Goal: Transaction & Acquisition: Purchase product/service

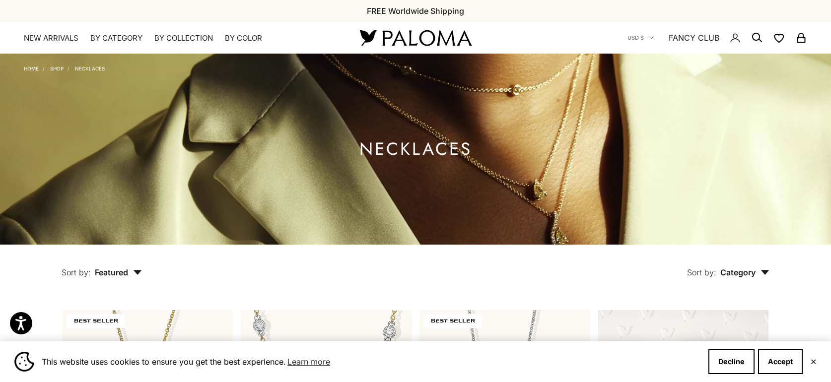
click at [790, 367] on button "Accept" at bounding box center [780, 362] width 45 height 25
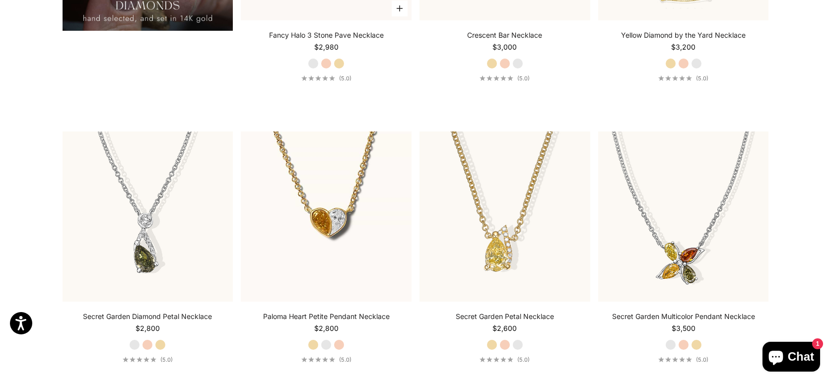
scroll to position [1037, 0]
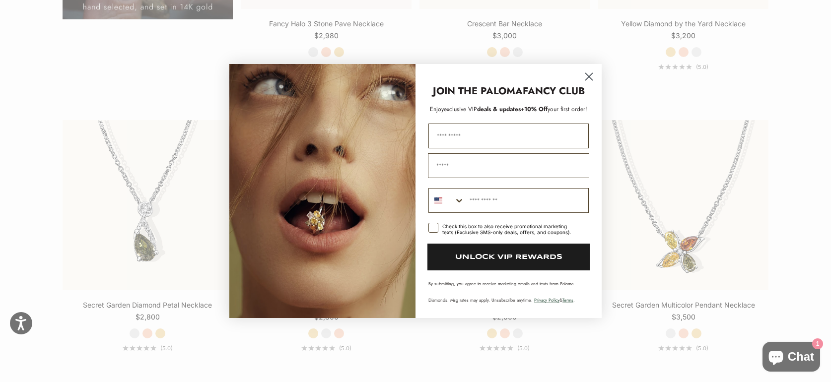
click at [588, 79] on circle "Close dialog" at bounding box center [589, 77] width 16 height 16
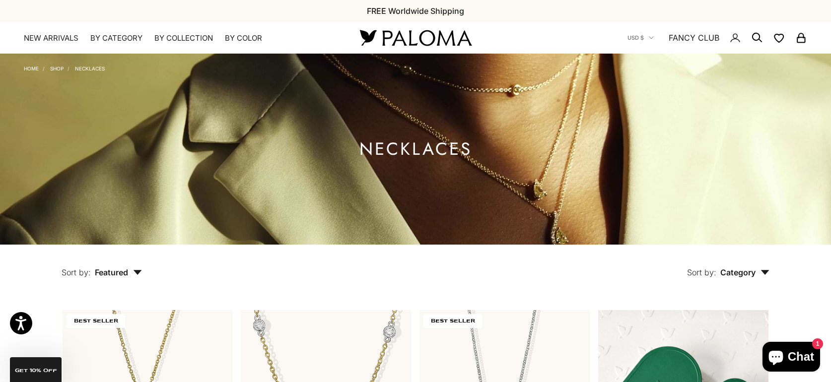
scroll to position [0, 0]
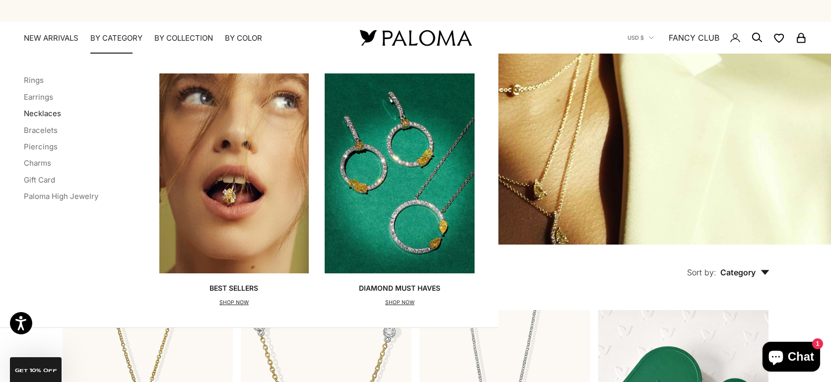
click at [53, 112] on link "Necklaces" at bounding box center [42, 113] width 37 height 9
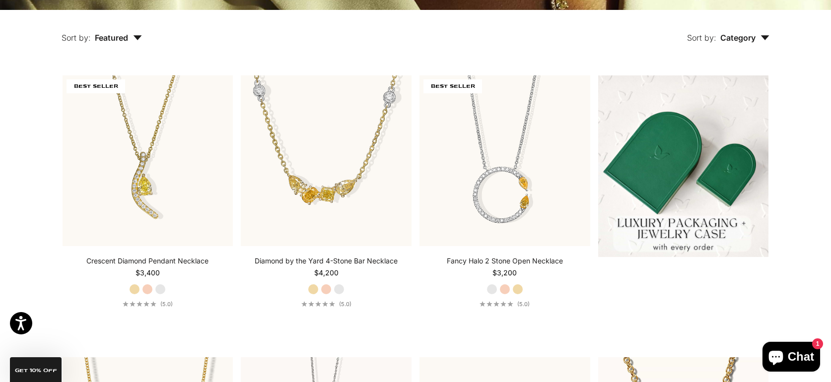
scroll to position [236, 0]
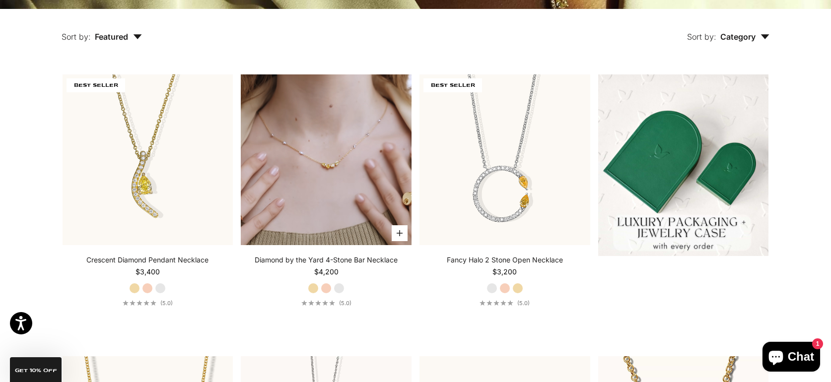
click at [323, 185] on video "#YellowGold\a#RoseGold\a#WhiteGold" at bounding box center [326, 160] width 171 height 171
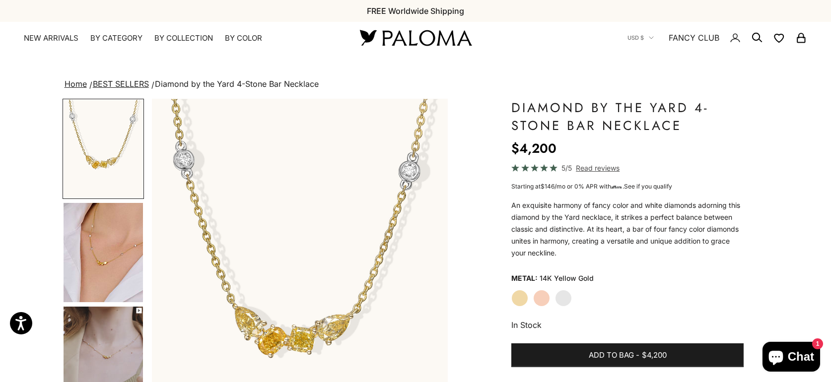
click at [116, 244] on img "Go to item 4" at bounding box center [103, 252] width 79 height 99
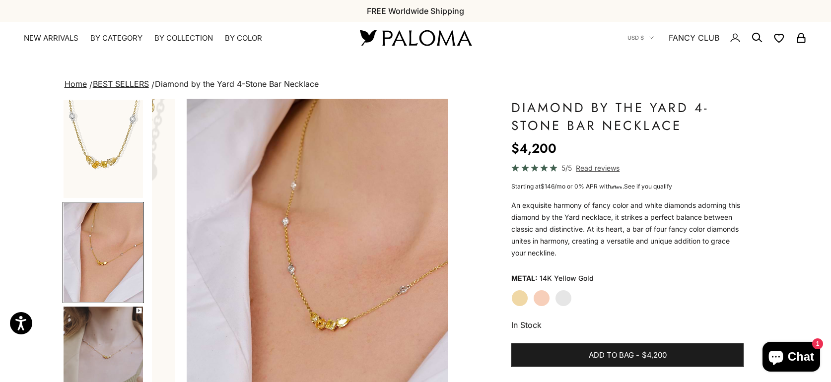
scroll to position [0, 308]
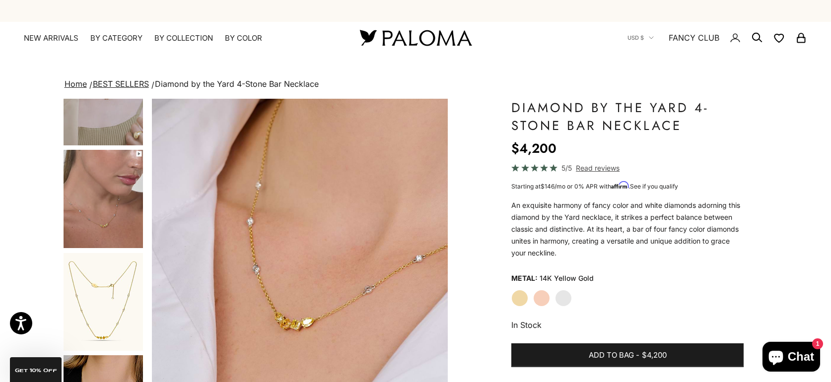
click at [123, 224] on img "Go to item 6" at bounding box center [103, 199] width 79 height 98
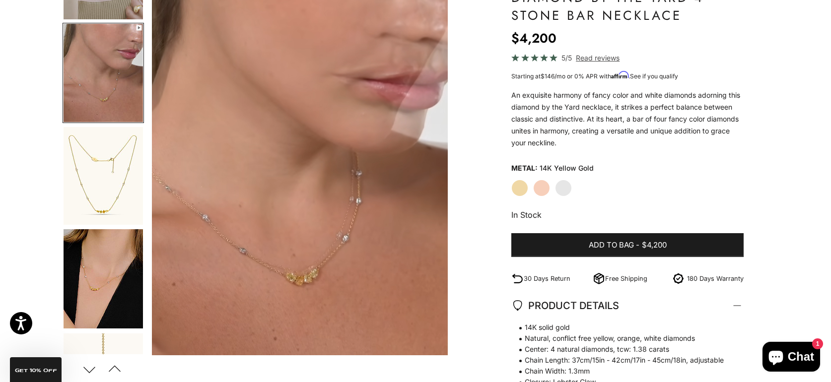
scroll to position [110, 0]
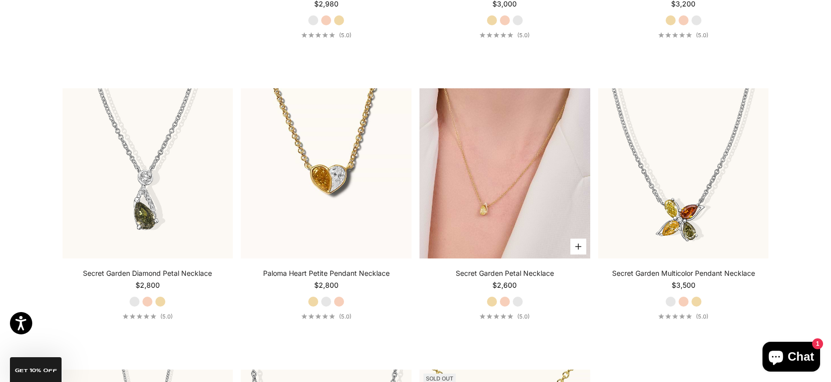
scroll to position [1067, 0]
click at [475, 199] on img at bounding box center [505, 174] width 171 height 171
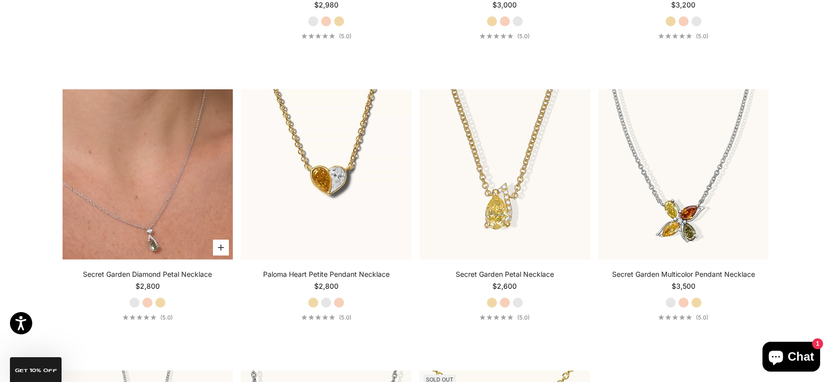
click at [178, 217] on video "#YellowGold\a#RoseGold\a#WhiteGold" at bounding box center [148, 174] width 171 height 171
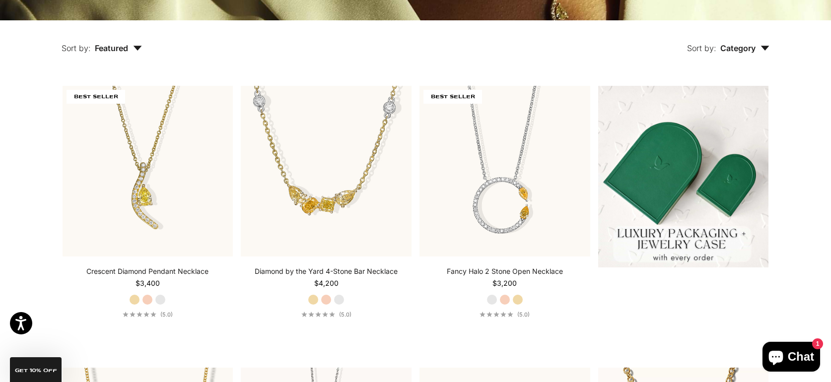
scroll to position [251, 0]
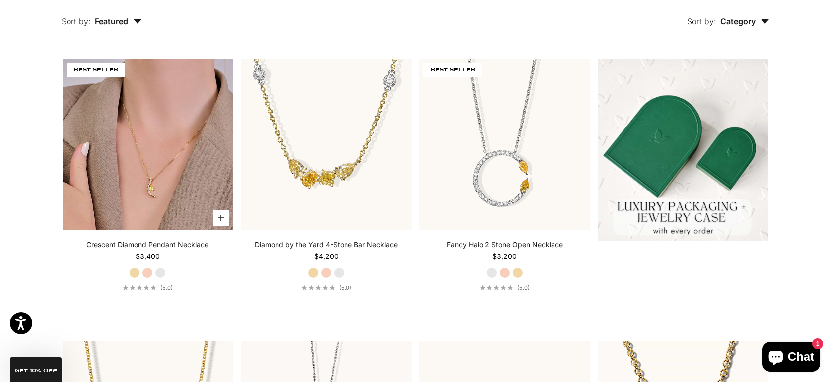
click at [162, 177] on img at bounding box center [148, 144] width 171 height 171
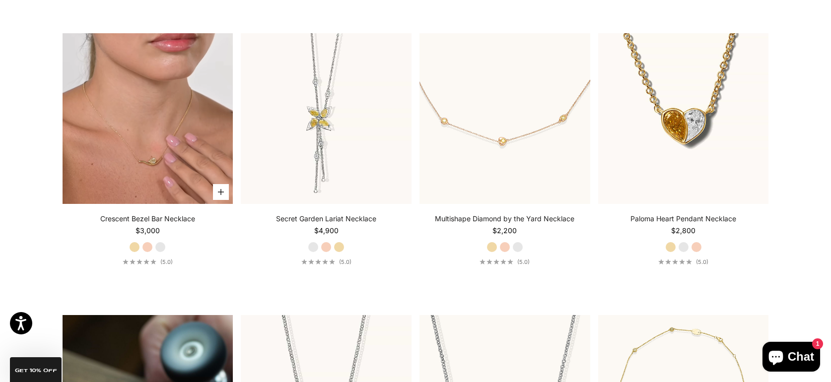
scroll to position [544, 0]
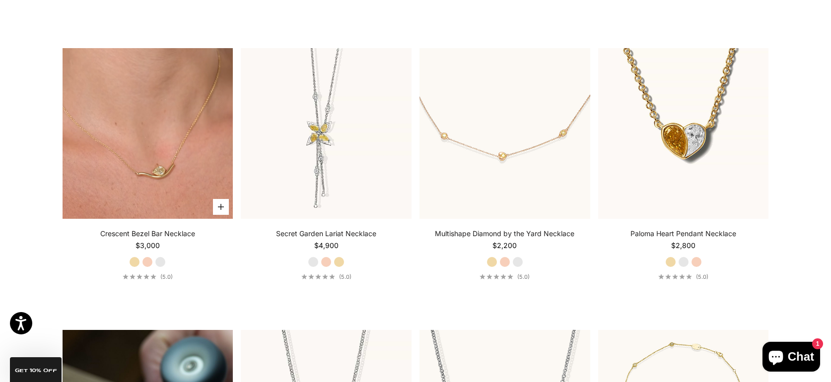
click at [171, 162] on video "#YellowGold\a#RoseGold\a#WhiteGold" at bounding box center [148, 133] width 171 height 171
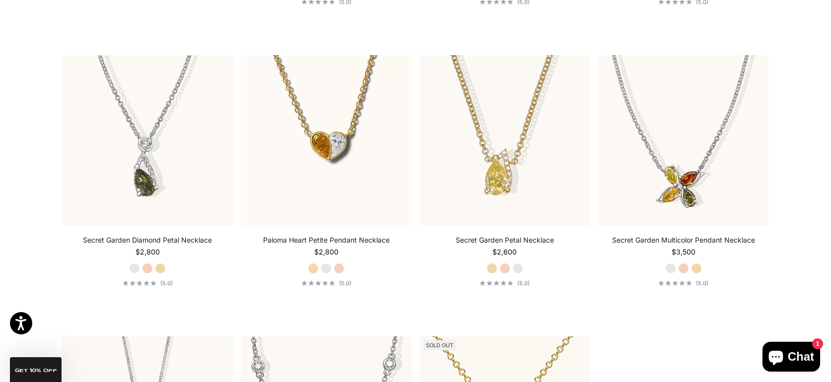
scroll to position [1102, 0]
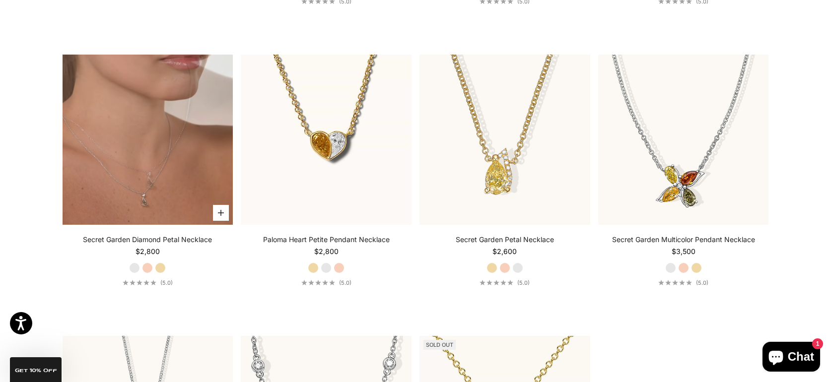
click at [186, 188] on video "#YellowGold\a#RoseGold\a#WhiteGold" at bounding box center [148, 140] width 171 height 171
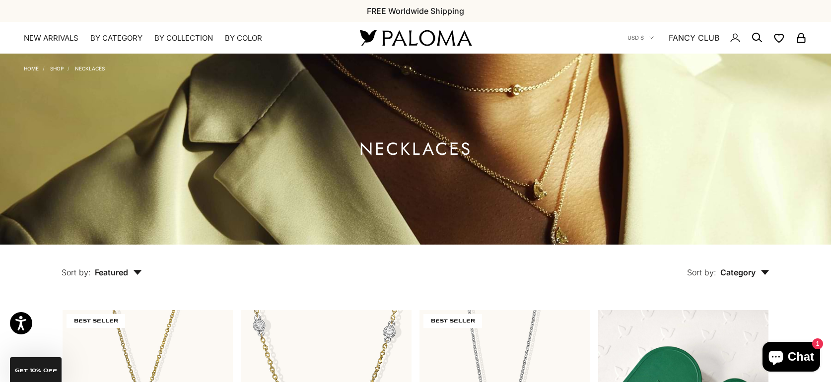
scroll to position [0, 0]
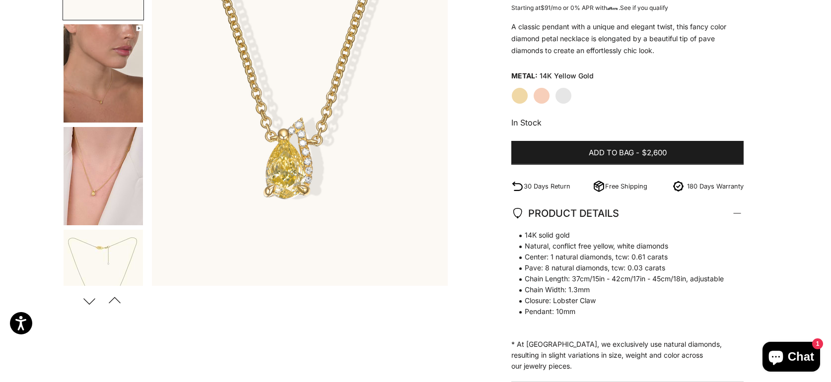
scroll to position [179, 0]
click at [114, 103] on img "Go to item 4" at bounding box center [103, 73] width 79 height 98
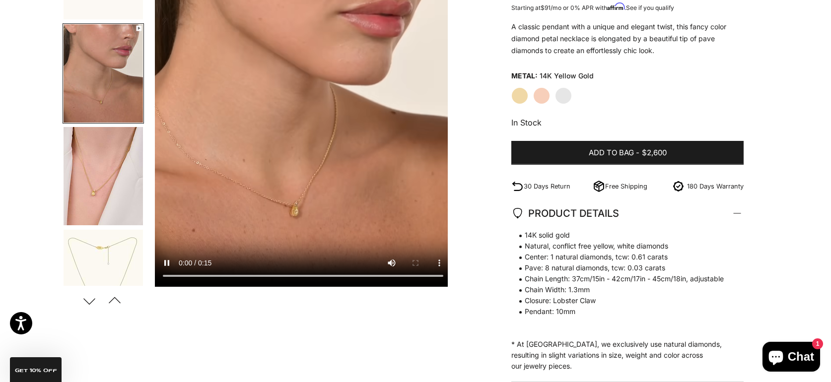
scroll to position [0, 308]
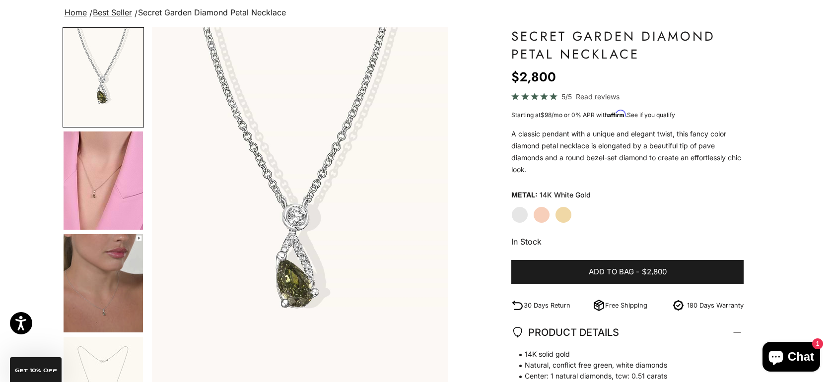
scroll to position [73, 0]
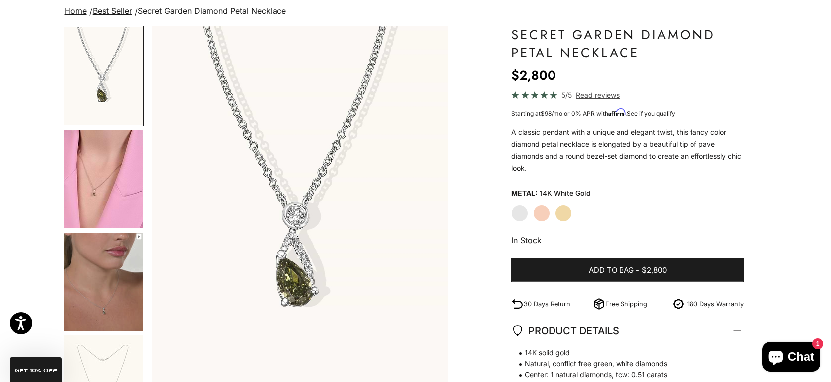
click at [109, 209] on img "Go to item 4" at bounding box center [103, 179] width 79 height 98
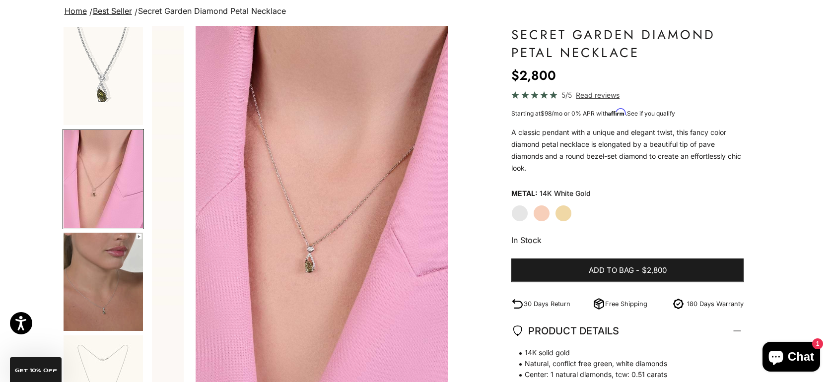
scroll to position [0, 308]
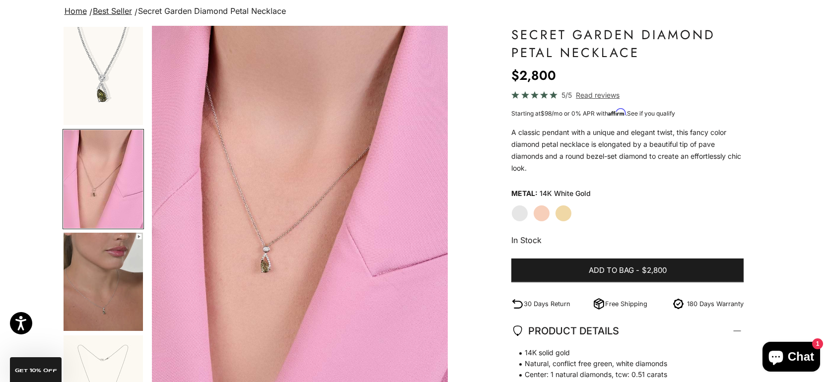
click at [109, 272] on img "Go to item 5" at bounding box center [103, 282] width 79 height 98
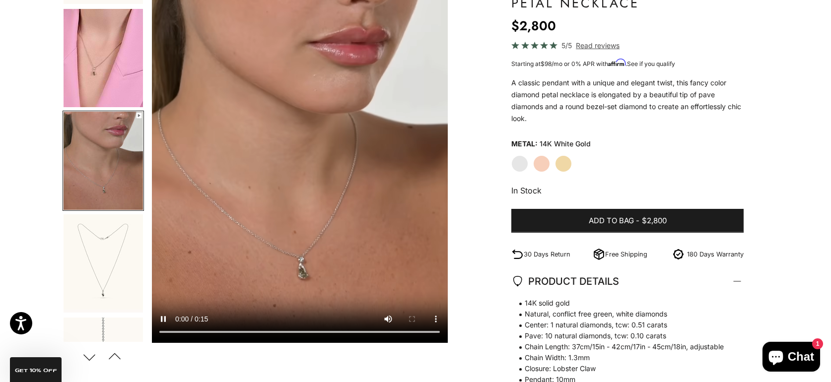
scroll to position [123, 0]
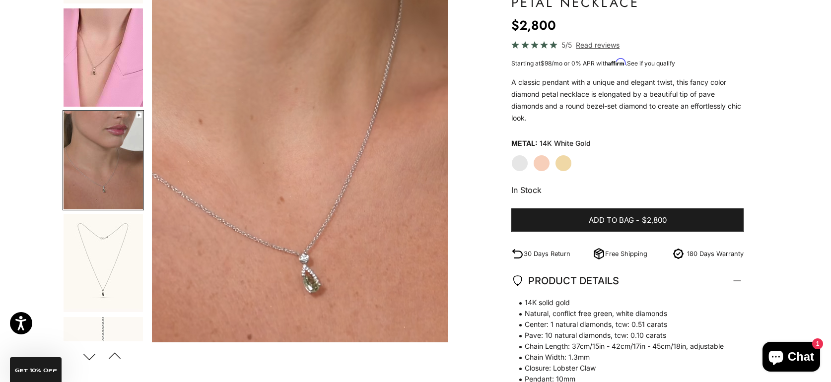
click at [100, 280] on img "Go to item 6" at bounding box center [103, 263] width 79 height 98
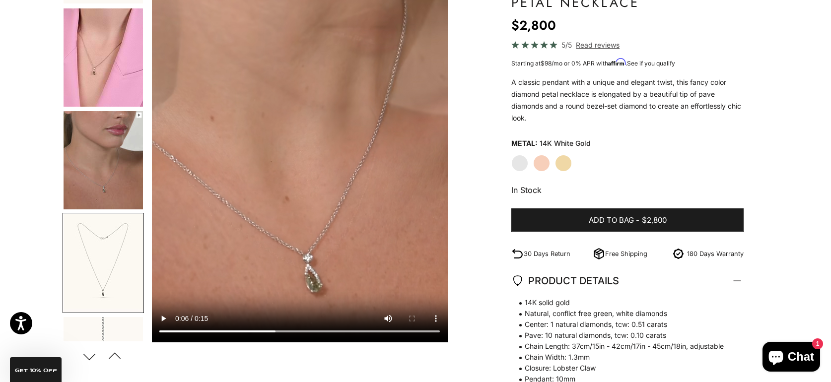
scroll to position [174, 0]
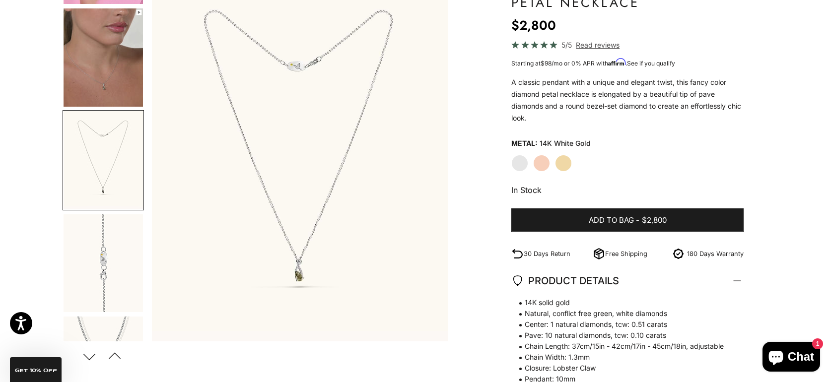
click at [124, 92] on img "Go to item 5" at bounding box center [103, 57] width 79 height 98
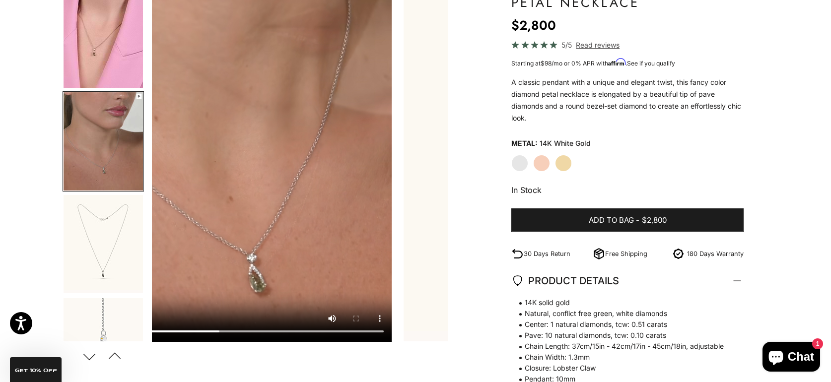
scroll to position [72, 0]
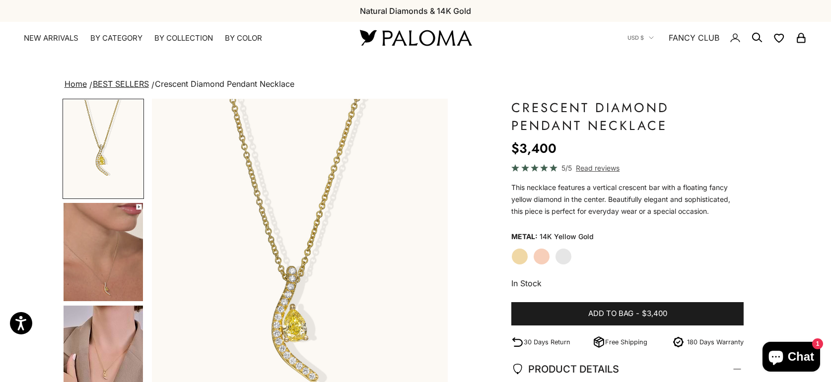
click at [120, 279] on img "Go to item 4" at bounding box center [103, 252] width 79 height 98
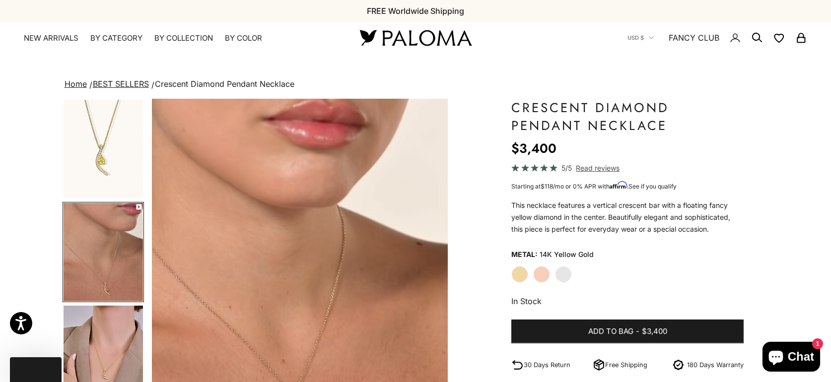
scroll to position [102, 0]
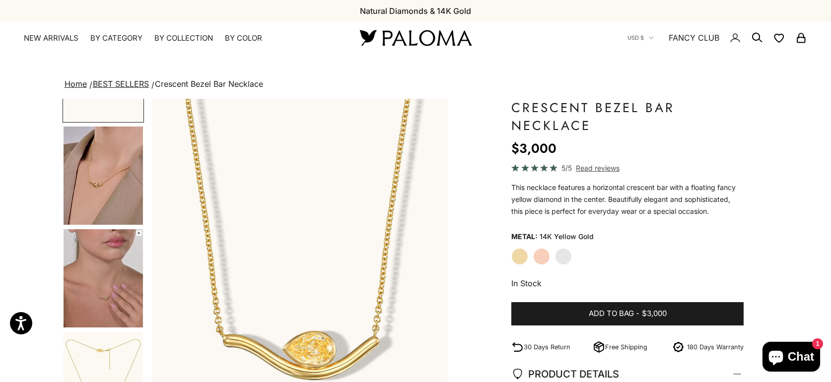
scroll to position [76, 0]
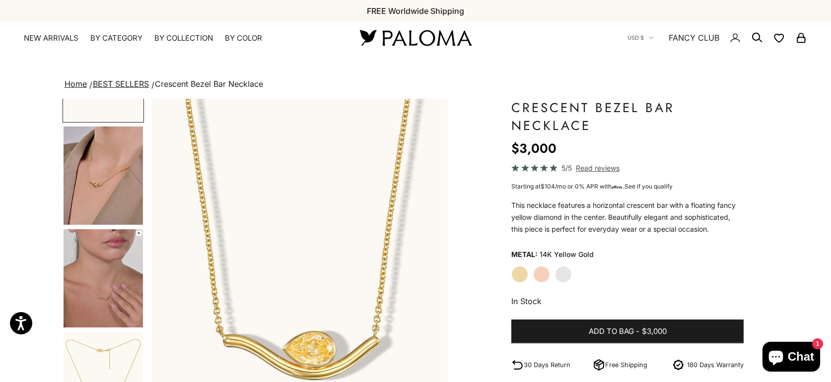
click at [121, 295] on img "Go to item 5" at bounding box center [103, 278] width 79 height 98
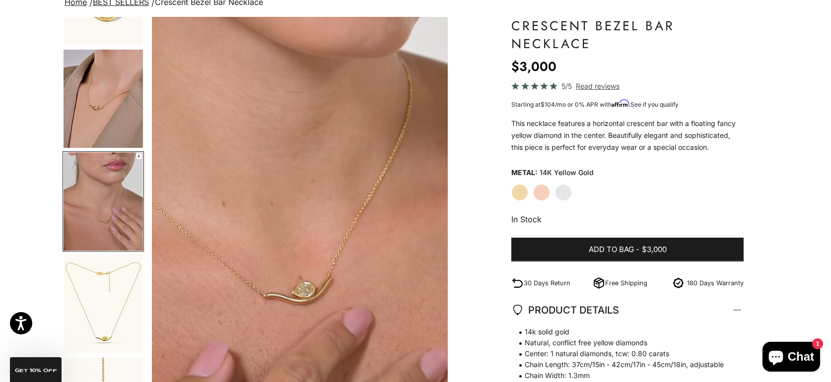
scroll to position [83, 0]
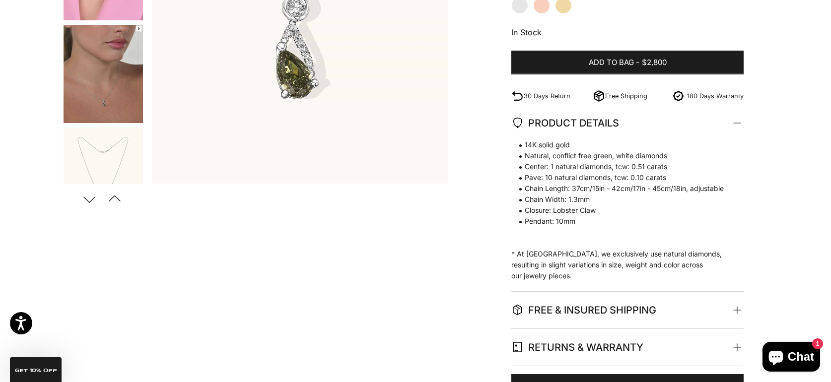
scroll to position [293, 0]
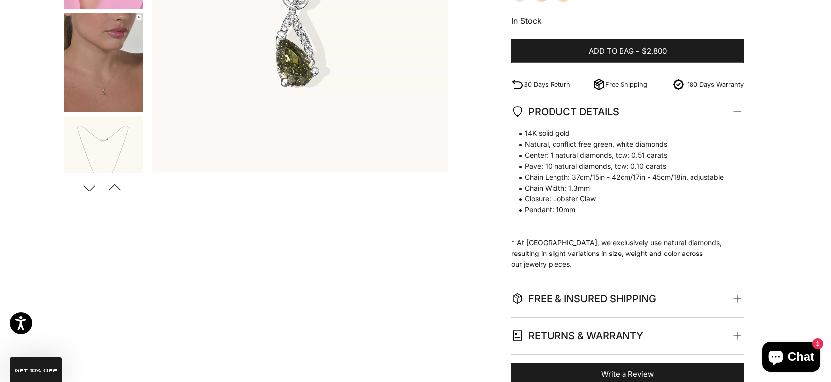
click at [92, 81] on img "Go to item 5" at bounding box center [103, 62] width 79 height 98
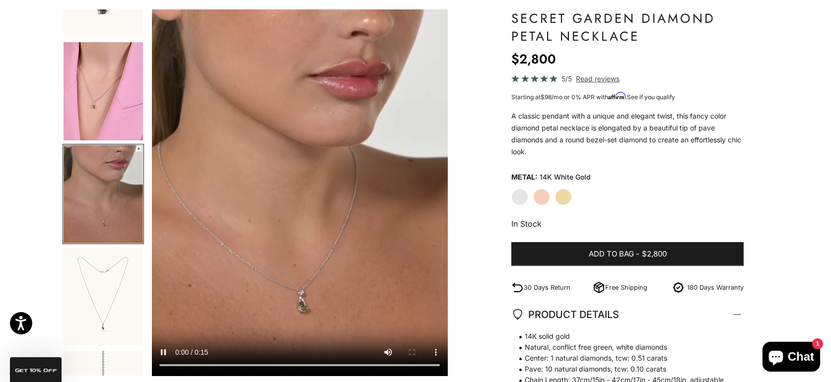
scroll to position [85, 0]
